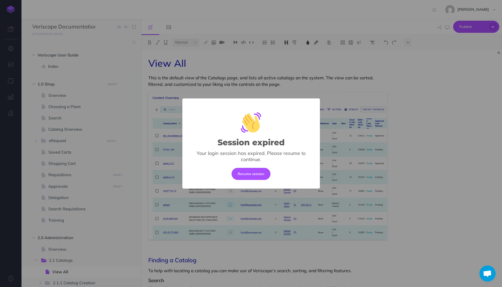
select select "null"
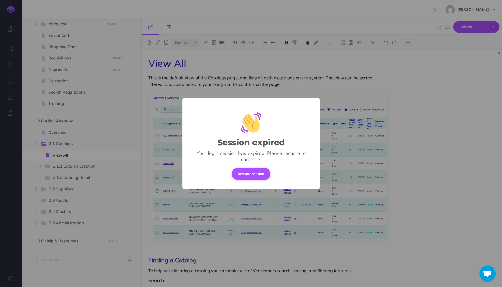
click at [260, 177] on button "Resume session" at bounding box center [251, 174] width 39 height 12
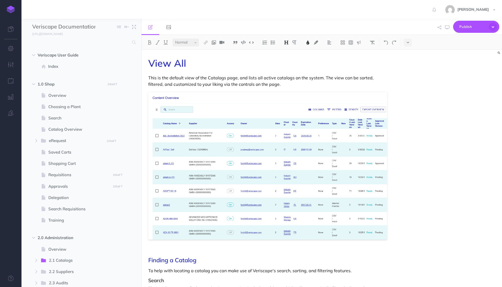
select select "null"
click at [38, 142] on icon "button" at bounding box center [36, 140] width 3 height 3
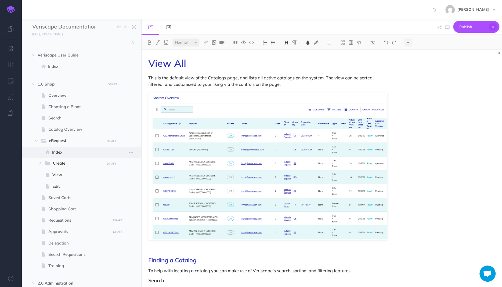
click at [57, 150] on span "Index" at bounding box center [80, 152] width 57 height 6
select select "null"
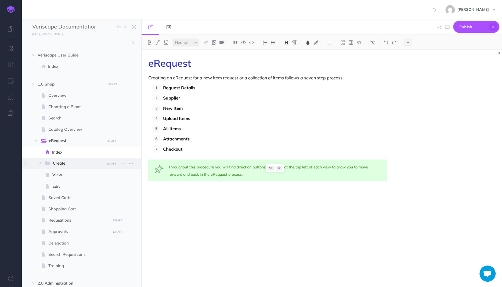
click at [52, 162] on span at bounding box center [48, 163] width 9 height 7
click at [39, 164] on icon "button" at bounding box center [40, 163] width 3 height 3
click at [65, 173] on span "Index" at bounding box center [82, 174] width 53 height 6
select select "null"
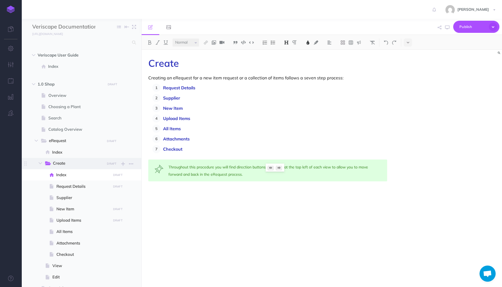
click at [65, 163] on span "Create" at bounding box center [77, 163] width 48 height 7
click at [64, 185] on span "Request Details" at bounding box center [82, 186] width 53 height 6
select select "null"
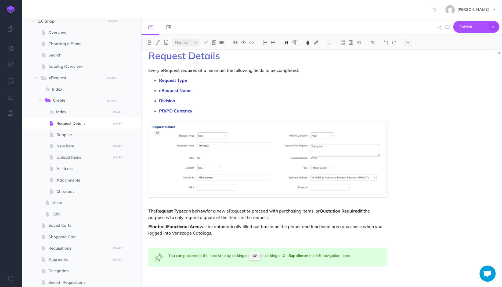
scroll to position [12, 0]
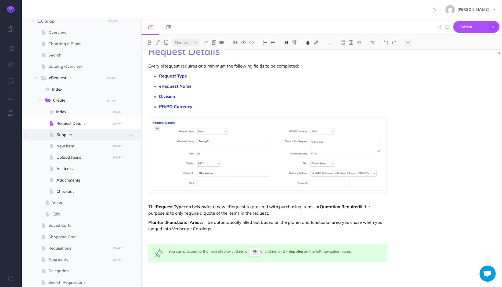
click at [70, 133] on span "Supplier" at bounding box center [82, 134] width 53 height 6
select select "null"
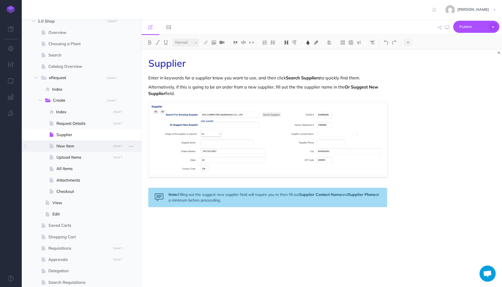
click at [70, 147] on span "New Item" at bounding box center [82, 146] width 53 height 6
select select "null"
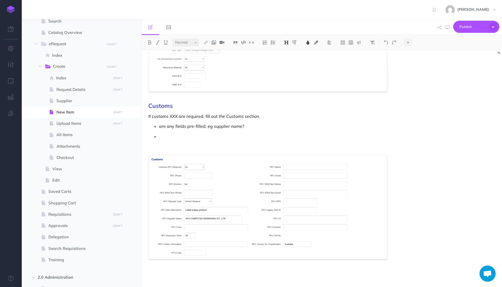
scroll to position [94, 0]
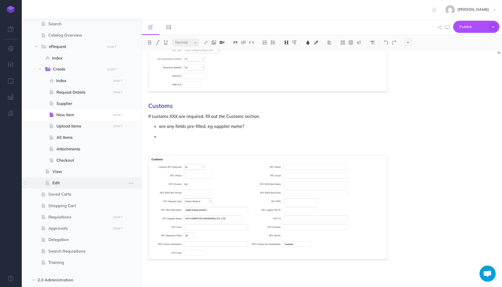
click at [60, 182] on span "Edit" at bounding box center [80, 183] width 57 height 6
select select "null"
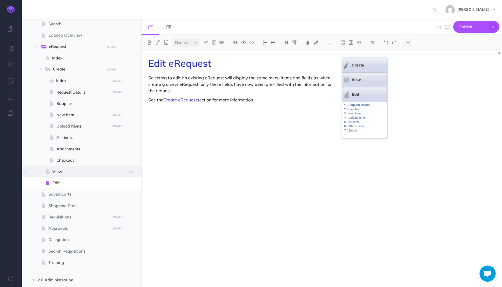
click at [62, 176] on span at bounding box center [82, 171] width 120 height 11
select select "null"
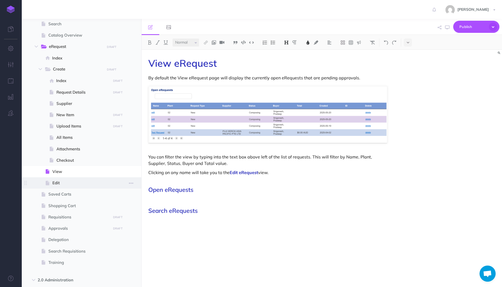
click at [62, 184] on span "Edit" at bounding box center [80, 183] width 57 height 6
select select "null"
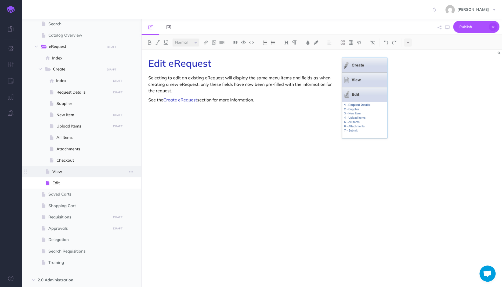
click at [63, 176] on span at bounding box center [82, 171] width 120 height 11
select select "null"
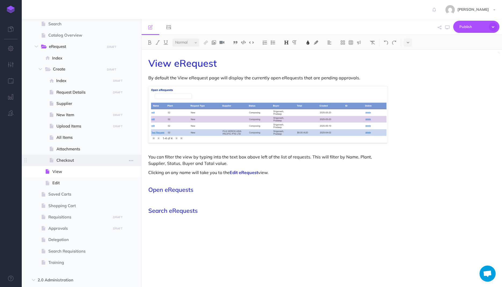
click at [61, 161] on span "Checkout" at bounding box center [82, 160] width 53 height 6
select select "null"
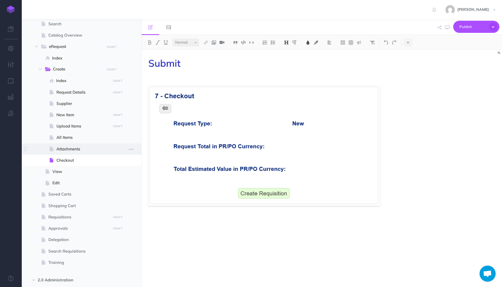
click at [64, 149] on span "Attachments" at bounding box center [82, 149] width 53 height 6
select select "null"
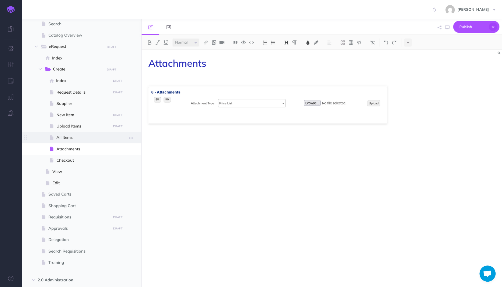
click at [67, 136] on span "All Items" at bounding box center [82, 137] width 53 height 6
select select "null"
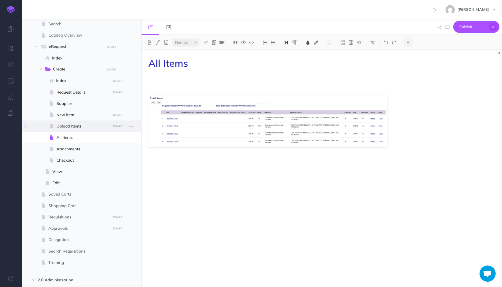
click at [69, 126] on span "Upload Items" at bounding box center [82, 126] width 53 height 6
select select "null"
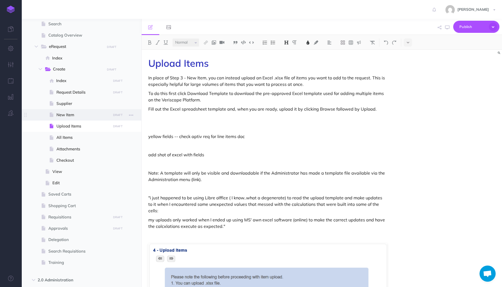
click at [67, 116] on span "New Item" at bounding box center [82, 115] width 53 height 6
select select "null"
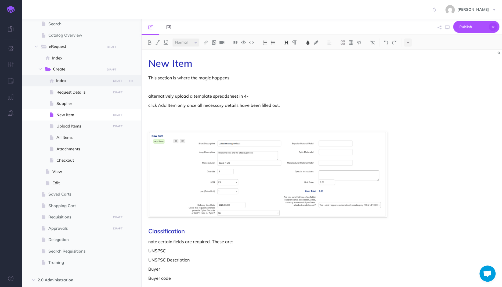
click at [63, 82] on span "Index" at bounding box center [82, 80] width 53 height 6
select select "null"
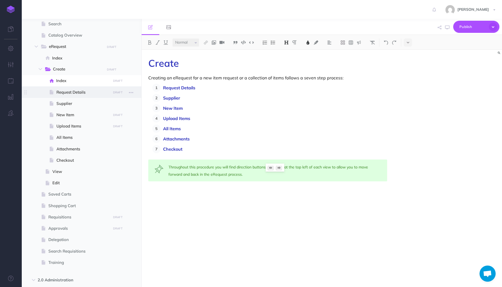
click at [66, 92] on span "Request Details" at bounding box center [82, 92] width 53 height 6
select select "null"
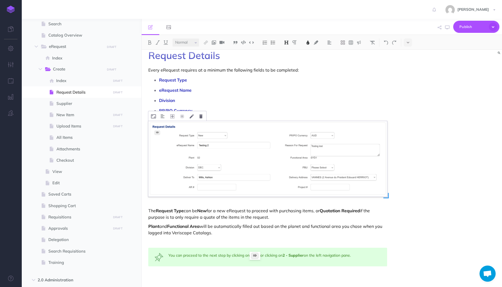
scroll to position [12, 0]
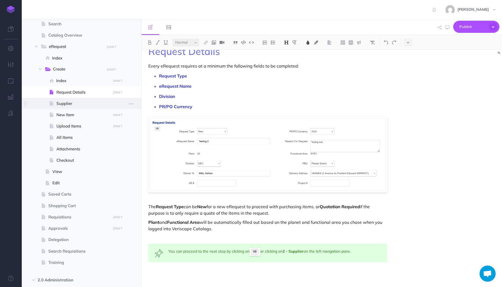
click at [74, 102] on span "Supplier" at bounding box center [82, 103] width 53 height 6
select select "null"
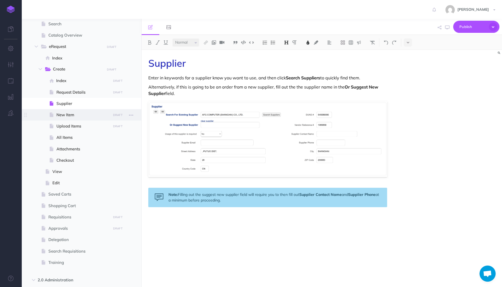
click at [66, 112] on span "New Item" at bounding box center [82, 115] width 53 height 6
select select "null"
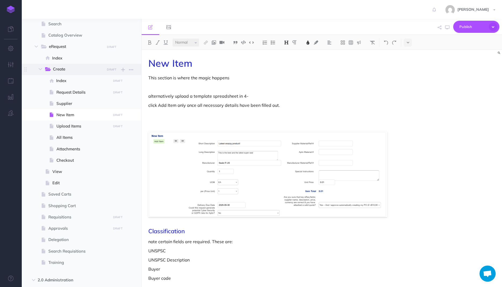
click at [71, 70] on span "Create" at bounding box center [77, 69] width 48 height 7
select select "null"
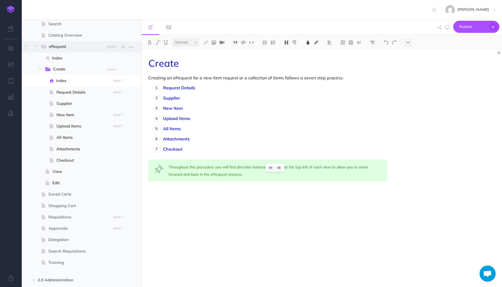
click at [67, 47] on span "eRequest" at bounding box center [75, 46] width 52 height 7
select select "null"
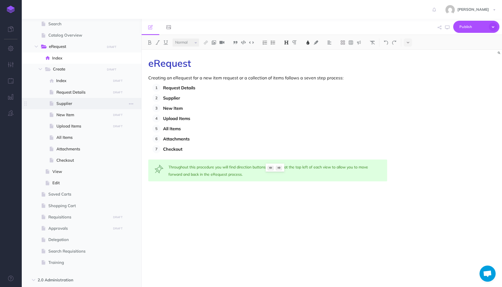
click at [65, 106] on span "Supplier" at bounding box center [82, 103] width 53 height 6
select select "null"
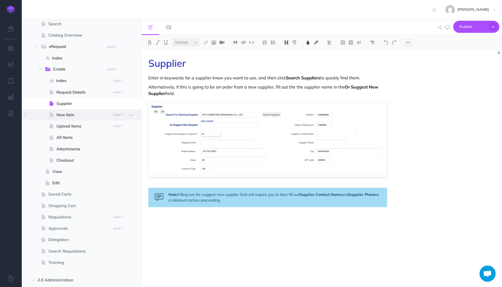
click at [68, 117] on span "New Item" at bounding box center [82, 115] width 53 height 6
select select "null"
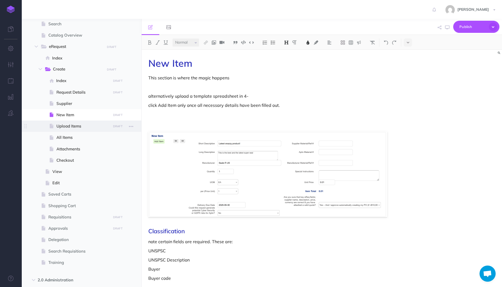
click at [70, 131] on span at bounding box center [82, 125] width 120 height 11
select select "null"
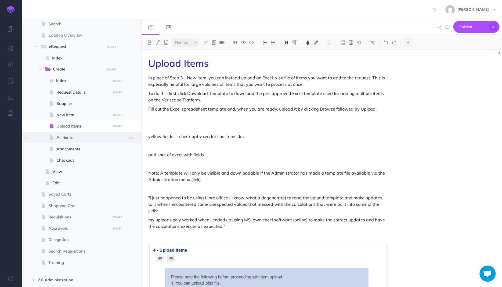
click at [69, 138] on span "All Items" at bounding box center [82, 137] width 53 height 6
select select "null"
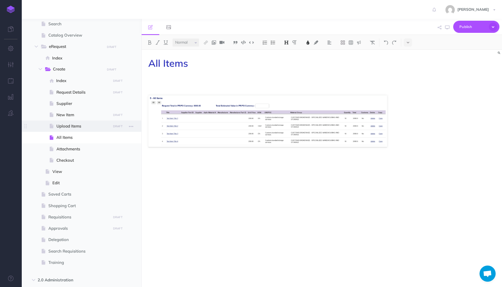
click at [67, 125] on span "Upload Items" at bounding box center [82, 126] width 53 height 6
select select "null"
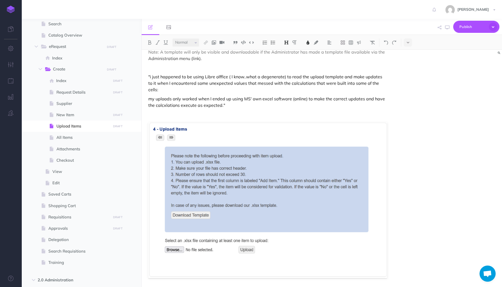
scroll to position [133, 0]
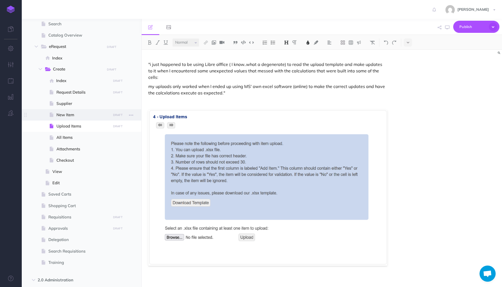
click at [67, 112] on span "New Item" at bounding box center [82, 115] width 53 height 6
select select "null"
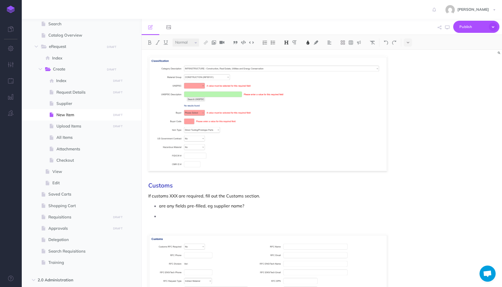
scroll to position [224, 0]
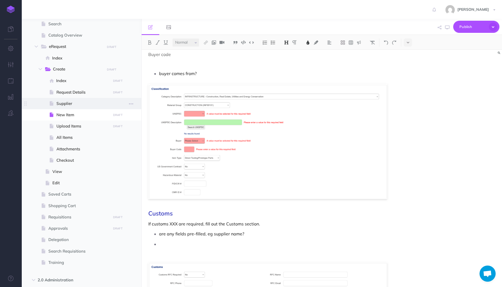
click at [74, 102] on span "Supplier" at bounding box center [82, 103] width 53 height 6
select select "null"
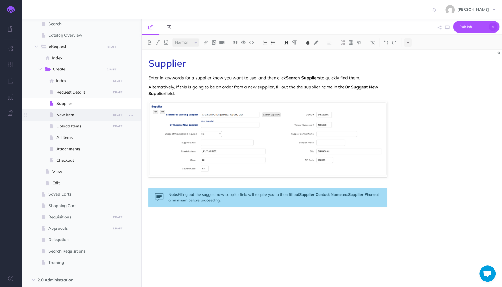
click at [62, 116] on span "New Item" at bounding box center [82, 115] width 53 height 6
select select "null"
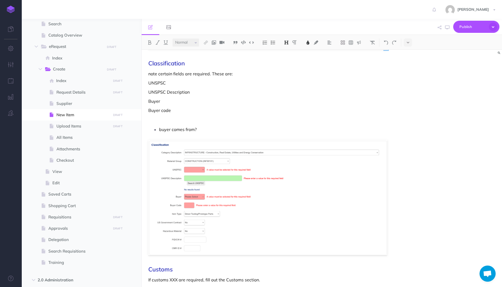
scroll to position [56, 0]
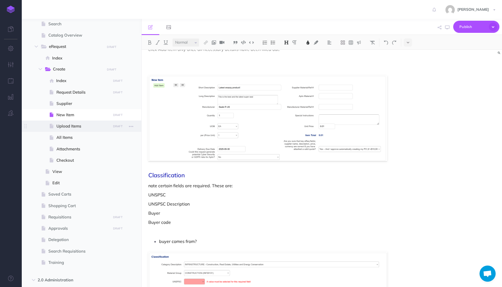
click at [67, 126] on span "Upload Items" at bounding box center [82, 126] width 53 height 6
select select "null"
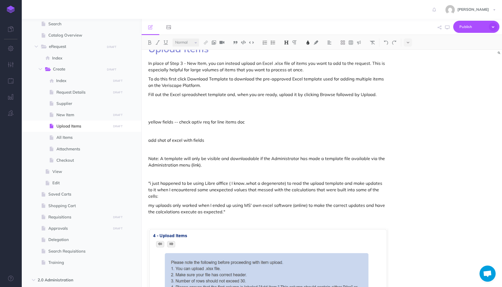
scroll to position [28, 0]
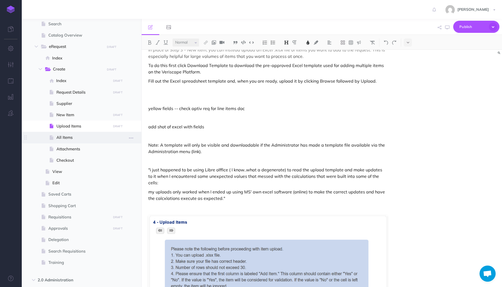
click at [63, 140] on span "All Items" at bounding box center [82, 137] width 53 height 6
select select "null"
